Goal: Transaction & Acquisition: Book appointment/travel/reservation

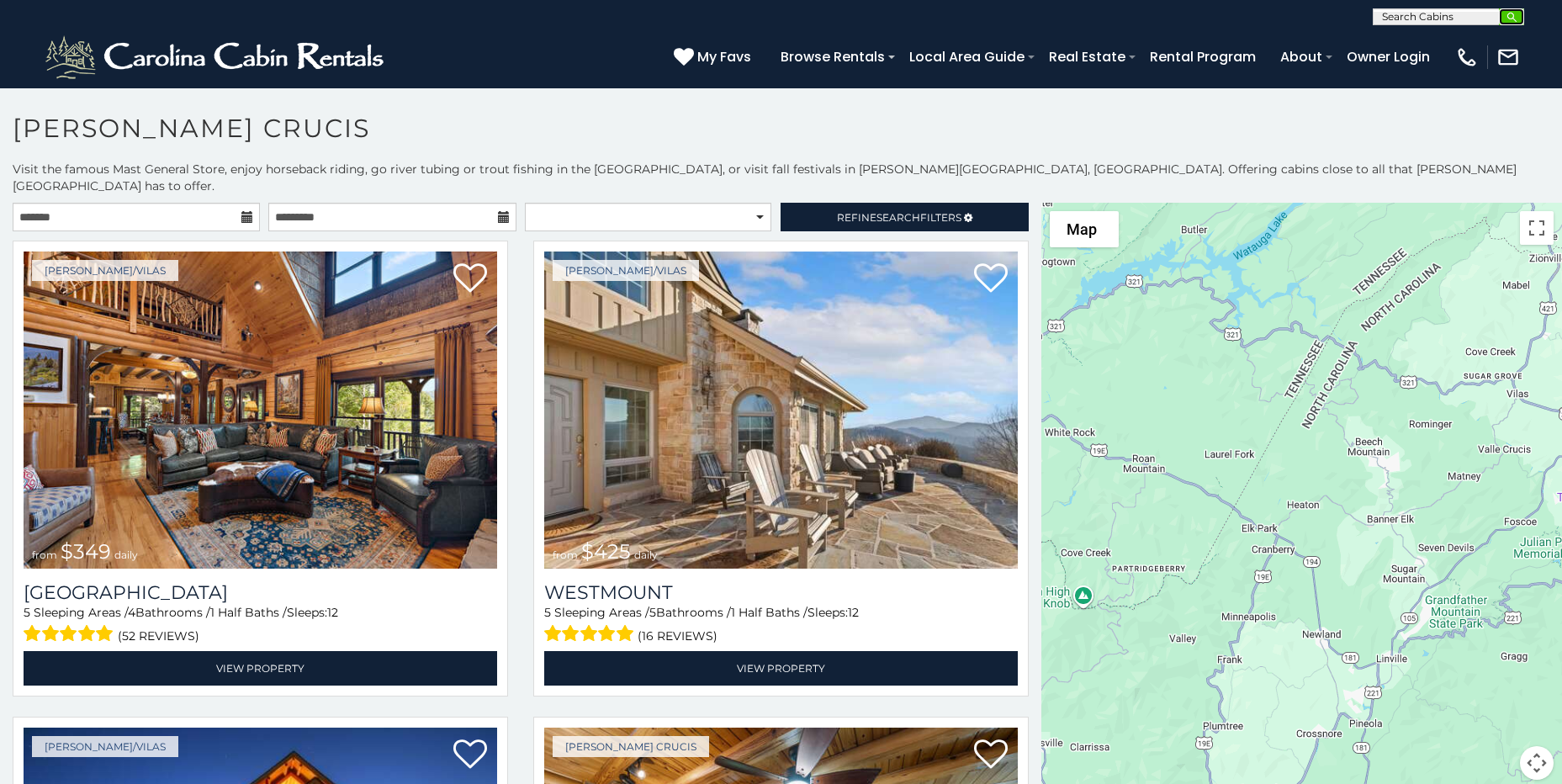
click at [1508, 14] on img "submit" at bounding box center [1511, 17] width 12 height 12
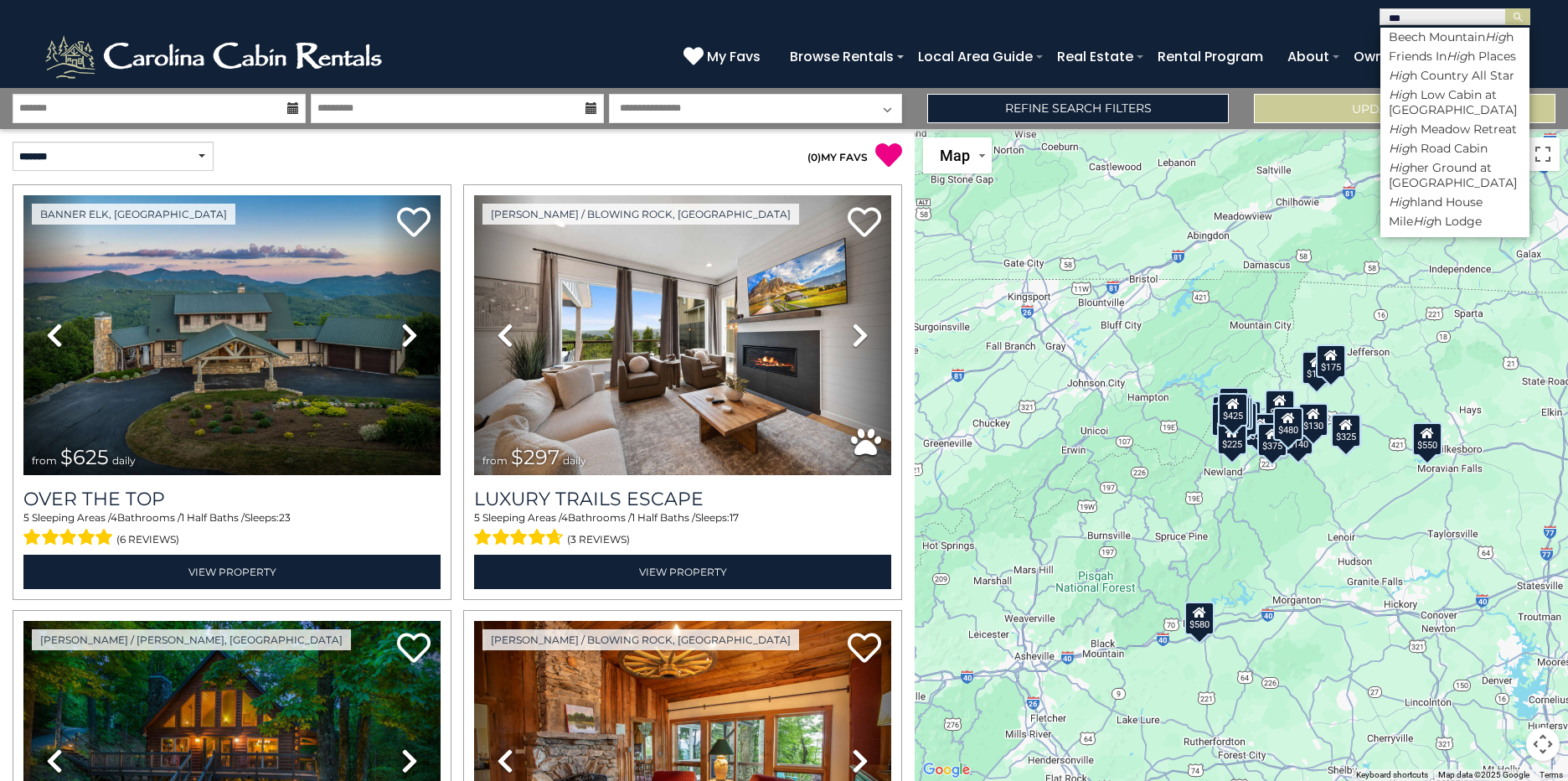
scroll to position [48, 0]
type input "****"
click at [1442, 123] on li "High Meadow Retreat" at bounding box center [1455, 129] width 149 height 15
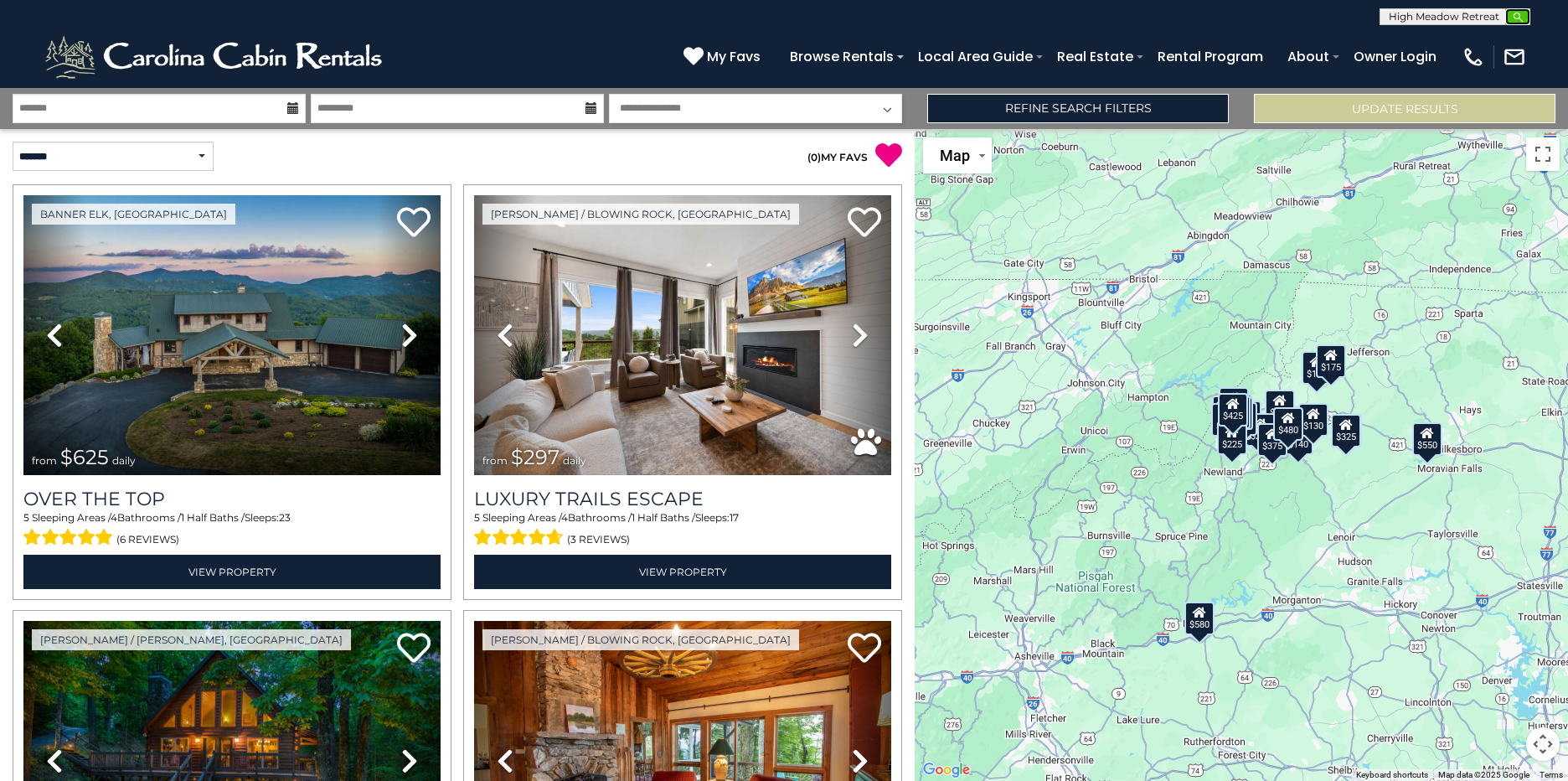
click at [1518, 11] on img "submit" at bounding box center [1517, 17] width 12 height 12
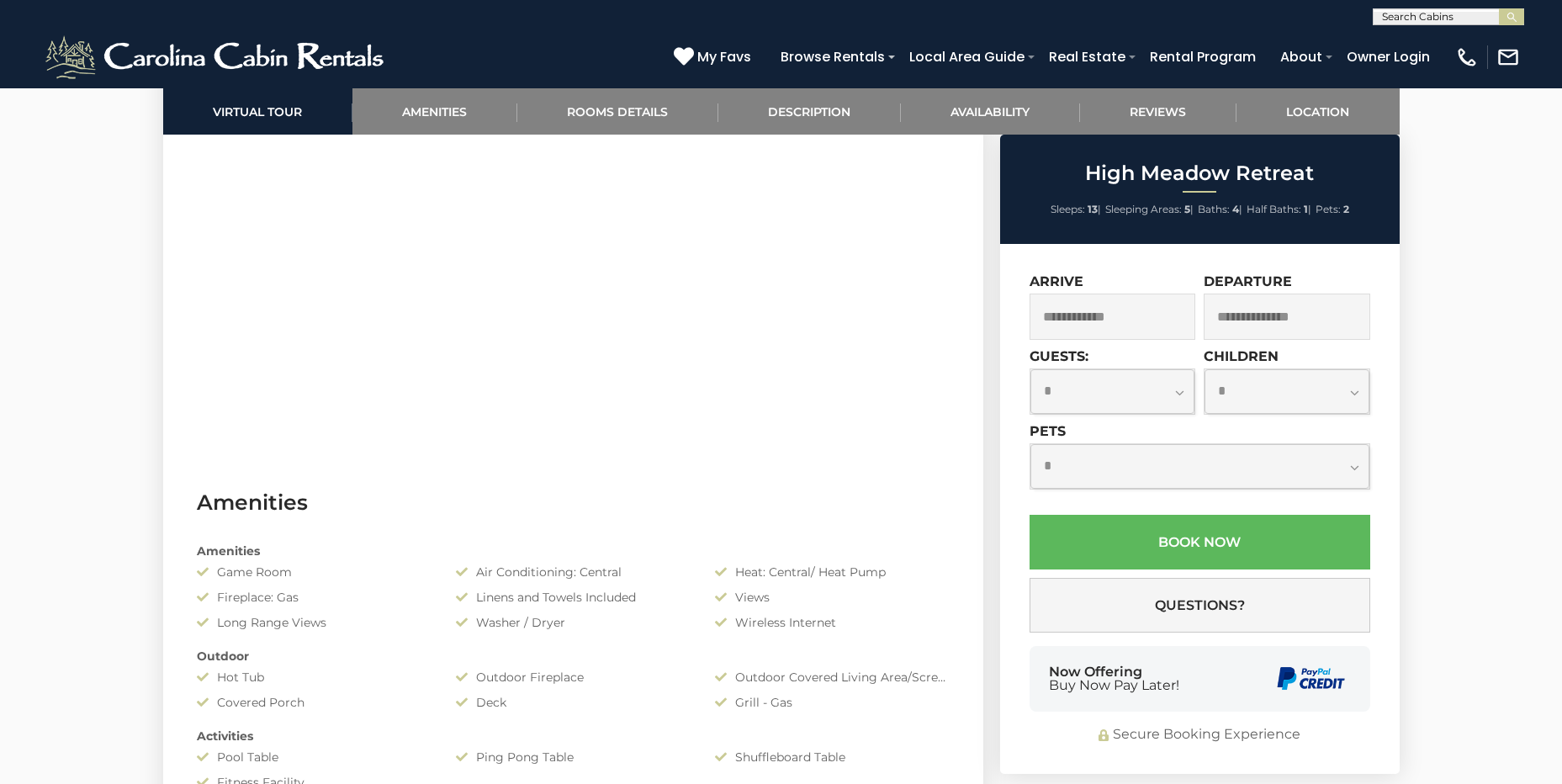
scroll to position [833, 0]
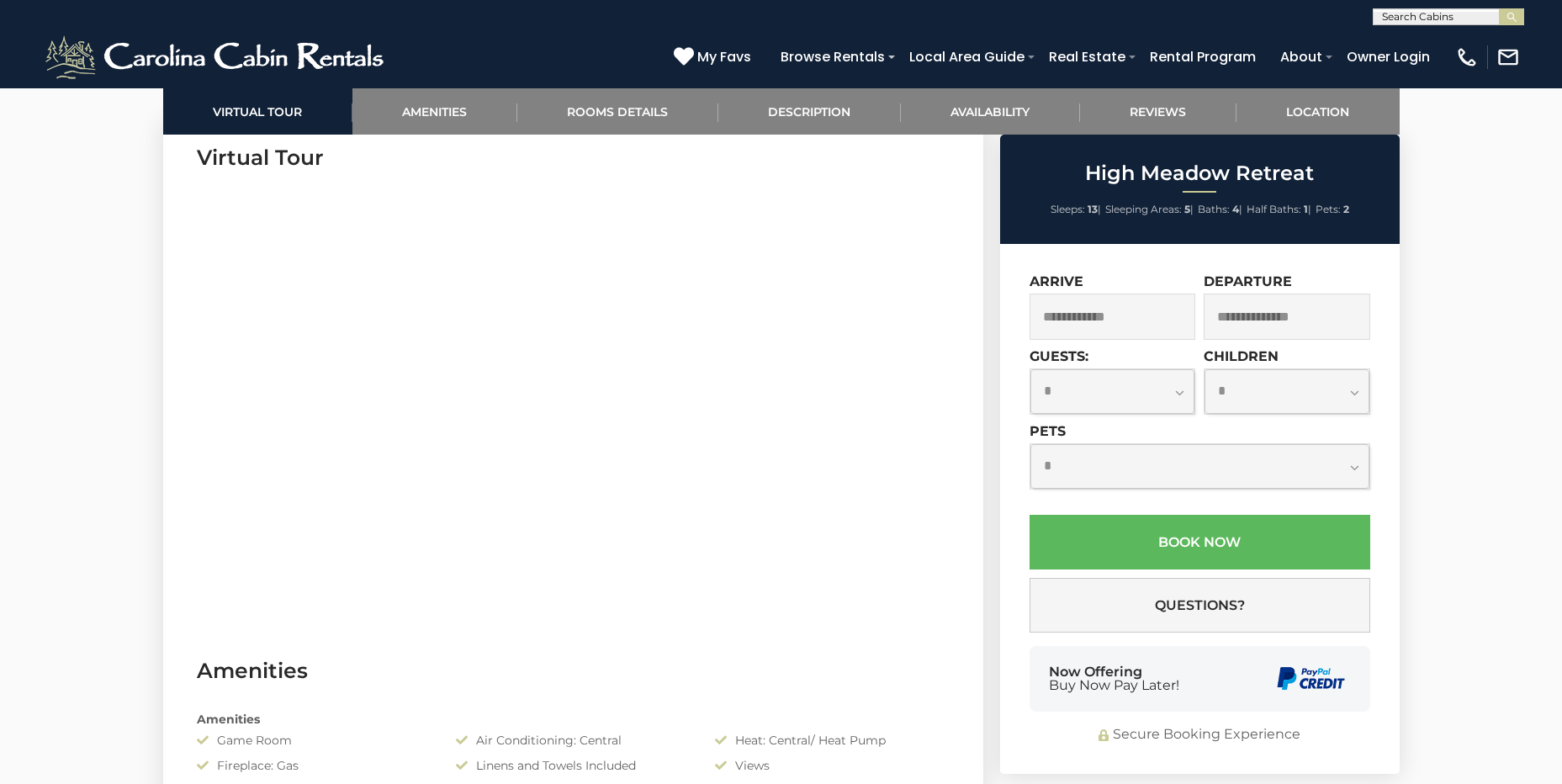
click at [1069, 311] on input "text" at bounding box center [1112, 316] width 166 height 46
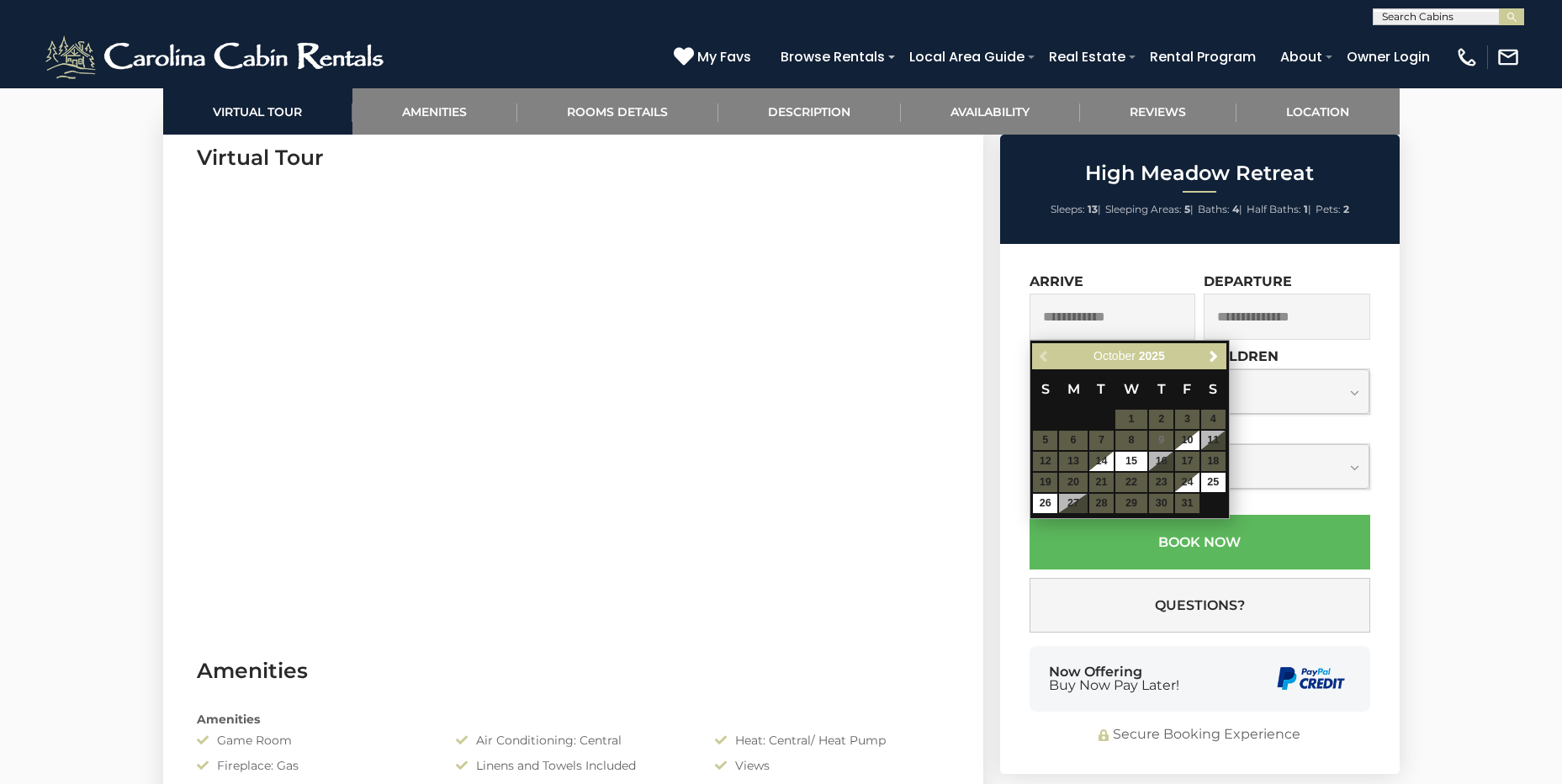
click at [1072, 463] on table "S M T W T F S 1 2 3 4 5 6 7 8 9 10 11 12 13 14 15 16 17 18 19 20 21 22 23 24 25…" at bounding box center [1128, 442] width 194 height 145
